Goal: Navigation & Orientation: Find specific page/section

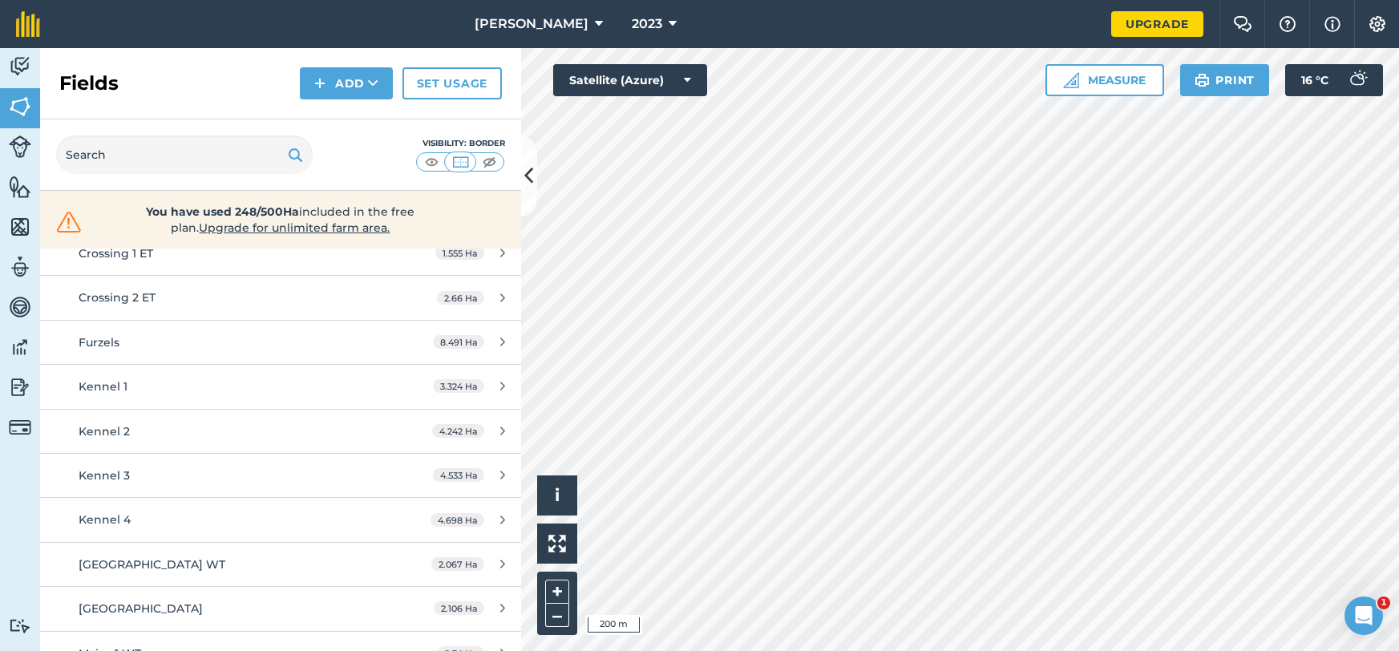
scroll to position [1016, 0]
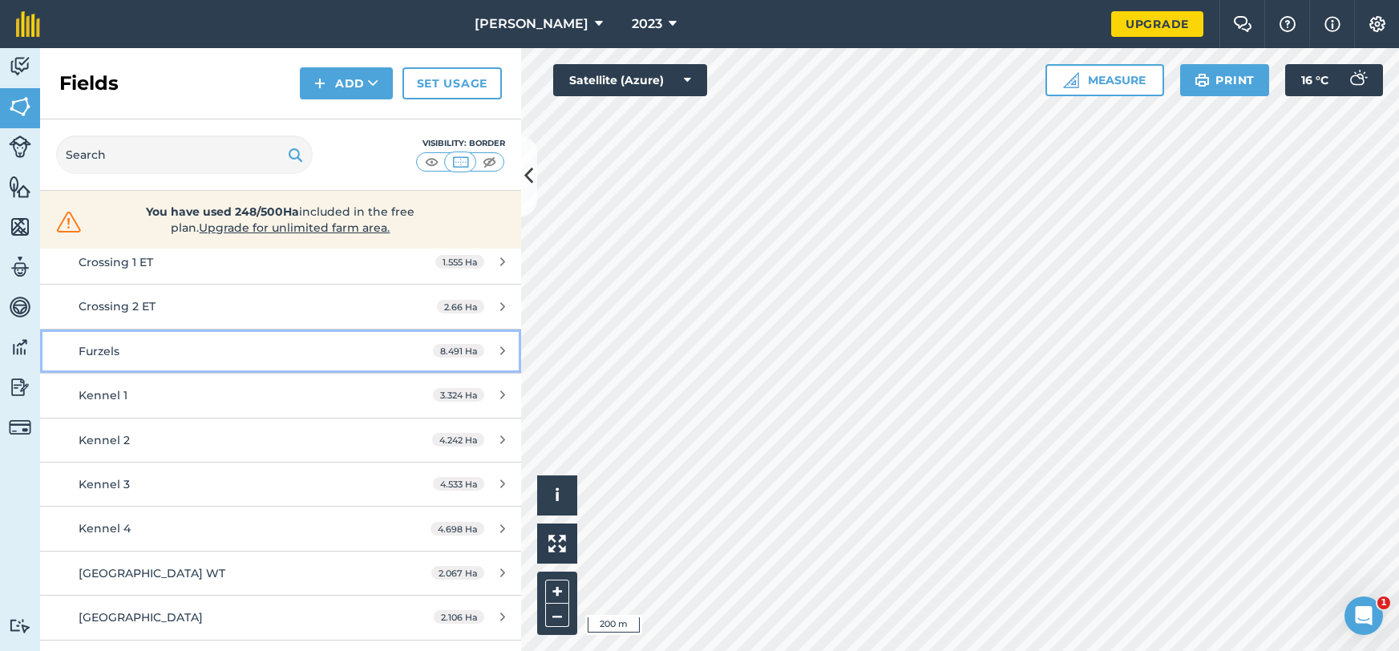
click at [510, 354] on div "8.491 Ha" at bounding box center [469, 351] width 104 height 13
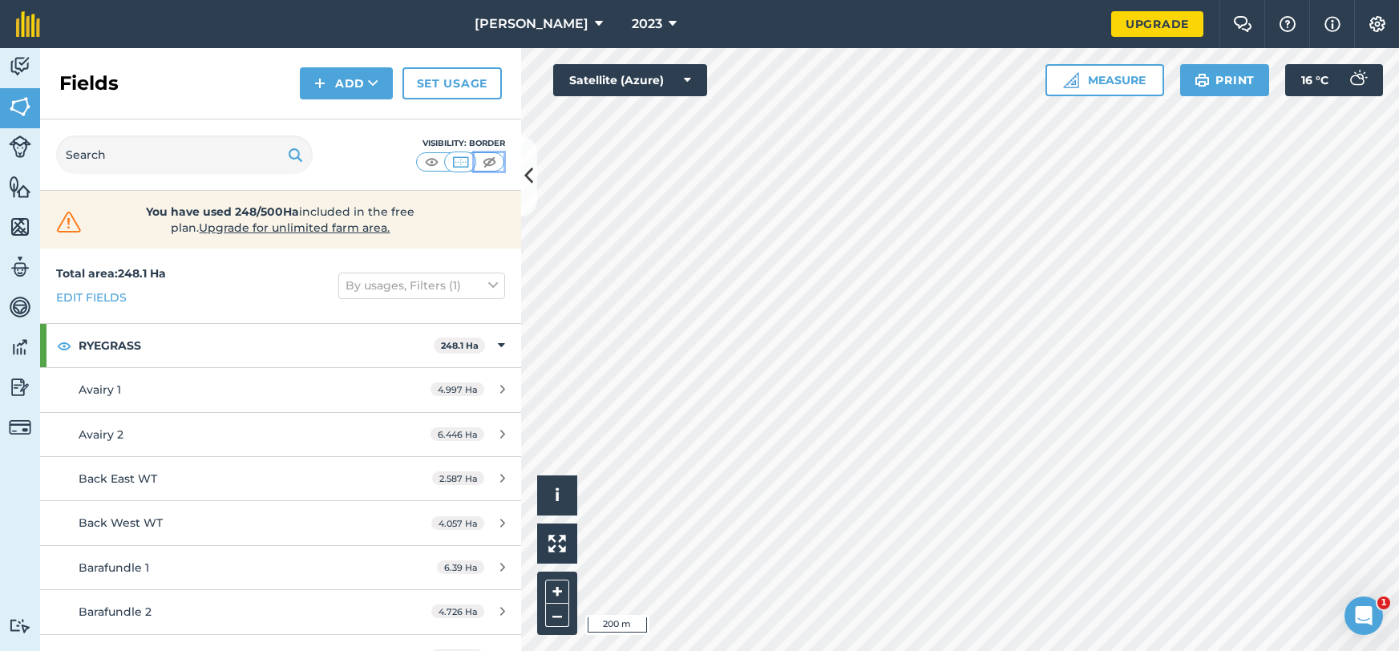
click at [487, 164] on img at bounding box center [489, 162] width 20 height 16
click at [432, 161] on img at bounding box center [432, 162] width 20 height 16
click at [462, 162] on img at bounding box center [461, 162] width 20 height 16
click at [495, 166] on img at bounding box center [489, 162] width 20 height 16
click at [435, 164] on img at bounding box center [432, 162] width 20 height 16
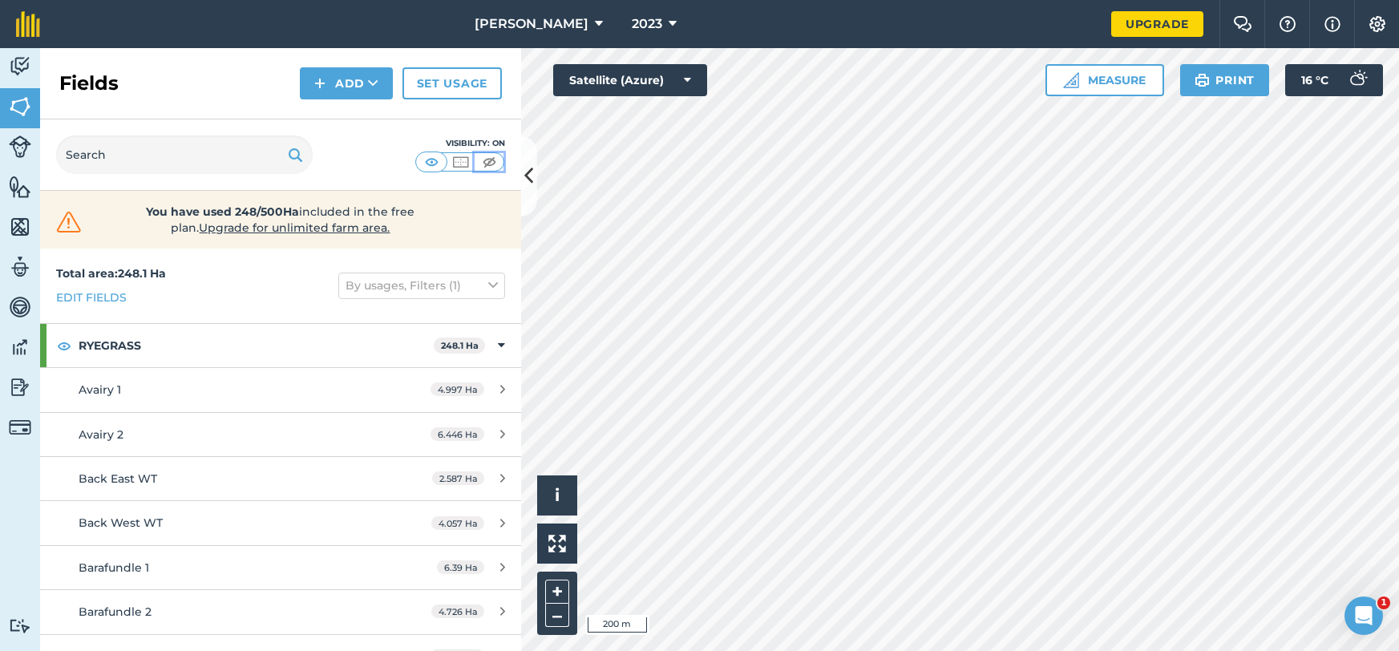
click at [487, 164] on img at bounding box center [489, 162] width 20 height 16
click at [459, 165] on img at bounding box center [461, 162] width 20 height 16
